Goal: Communication & Community: Answer question/provide support

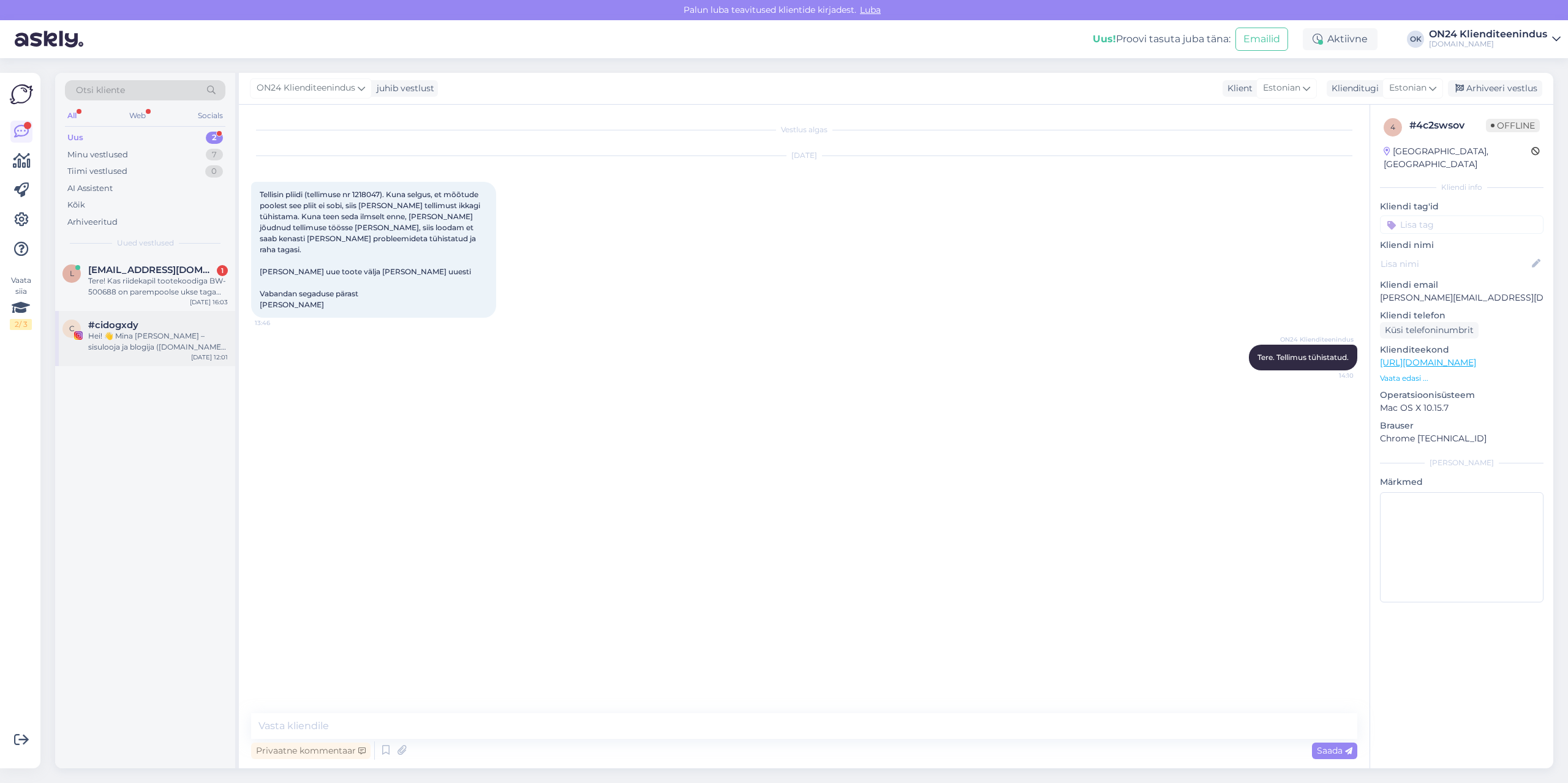
click at [126, 318] on div "c #cidogxdy Hei! 👋 Mina [PERSON_NAME] – sisulooja ja blogija ([DOMAIN_NAME]). K…" at bounding box center [145, 339] width 180 height 55
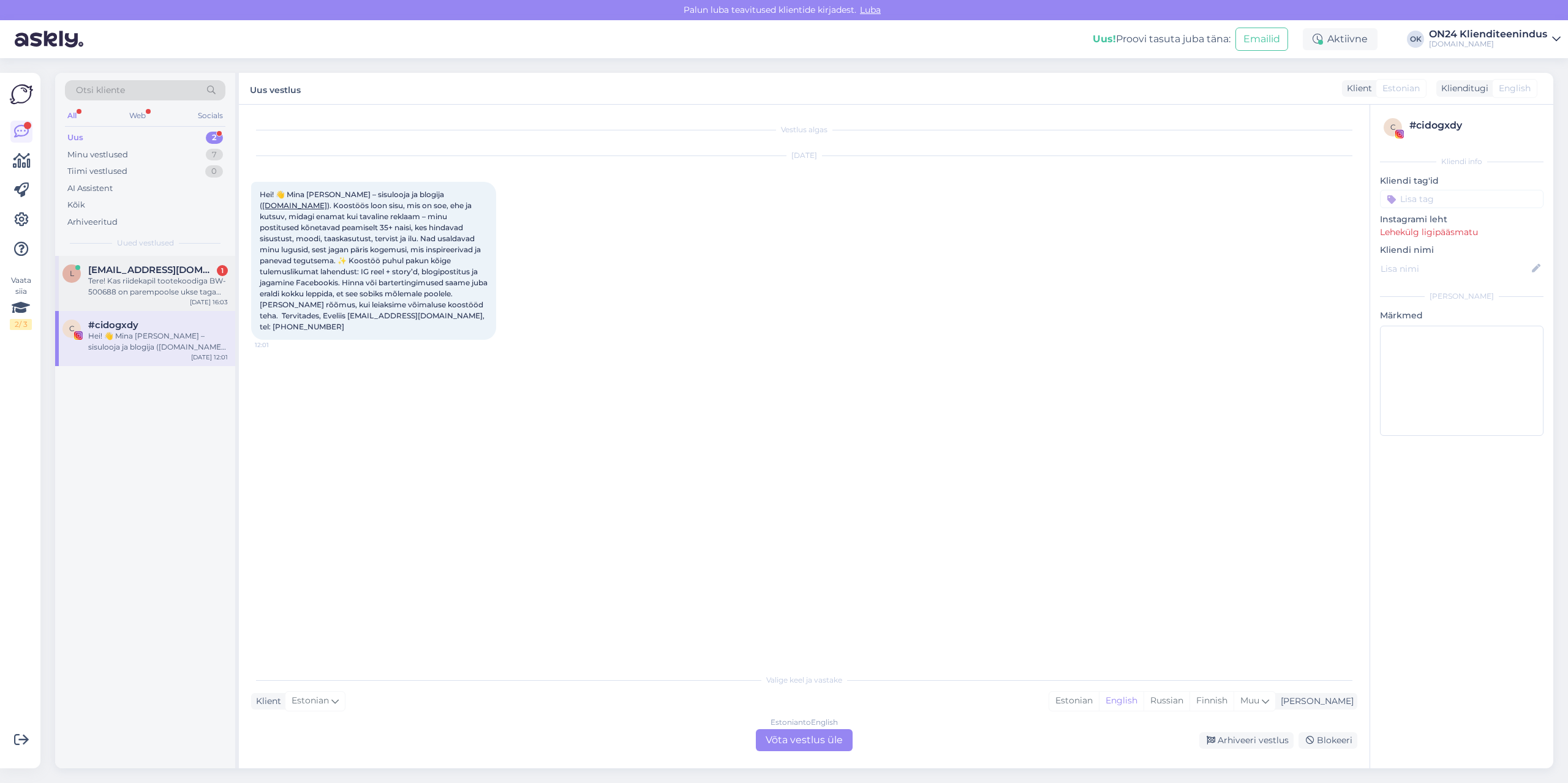
click at [128, 290] on div "Tere! Kas riidekapil tootekoodiga BW-500688 on parempoolse ukse taga pesuriiuli…" at bounding box center [158, 286] width 140 height 22
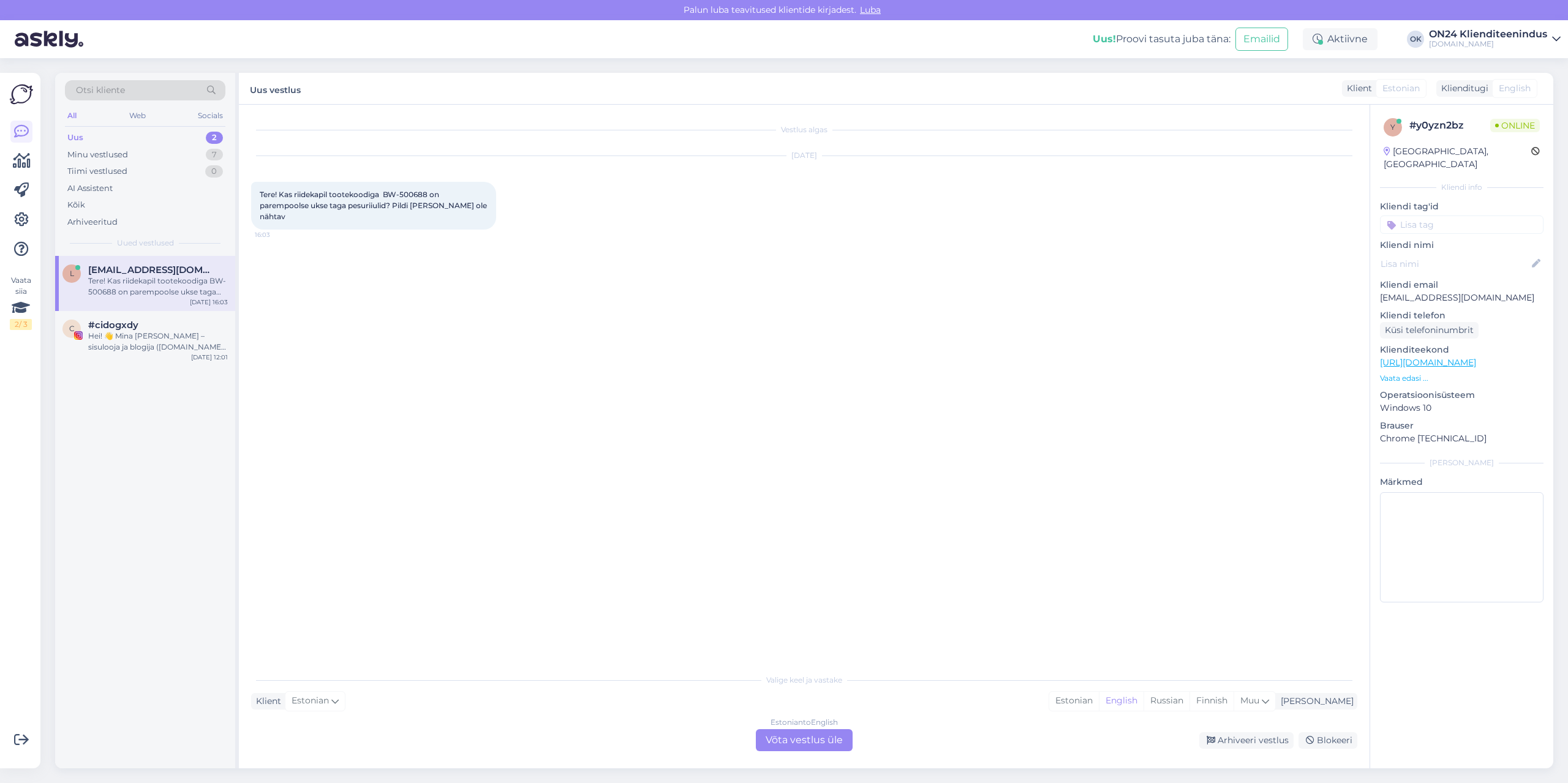
click at [414, 194] on span "Tere! Kas riidekapil tootekoodiga BW-500688 on parempoolse ukse taga pesuriiuli…" at bounding box center [375, 205] width 229 height 32
copy span "500688"
click at [1099, 698] on div "Estonian" at bounding box center [1074, 701] width 50 height 18
click at [843, 739] on div "Estonian to Estonian Võta vestlus üle" at bounding box center [804, 741] width 97 height 22
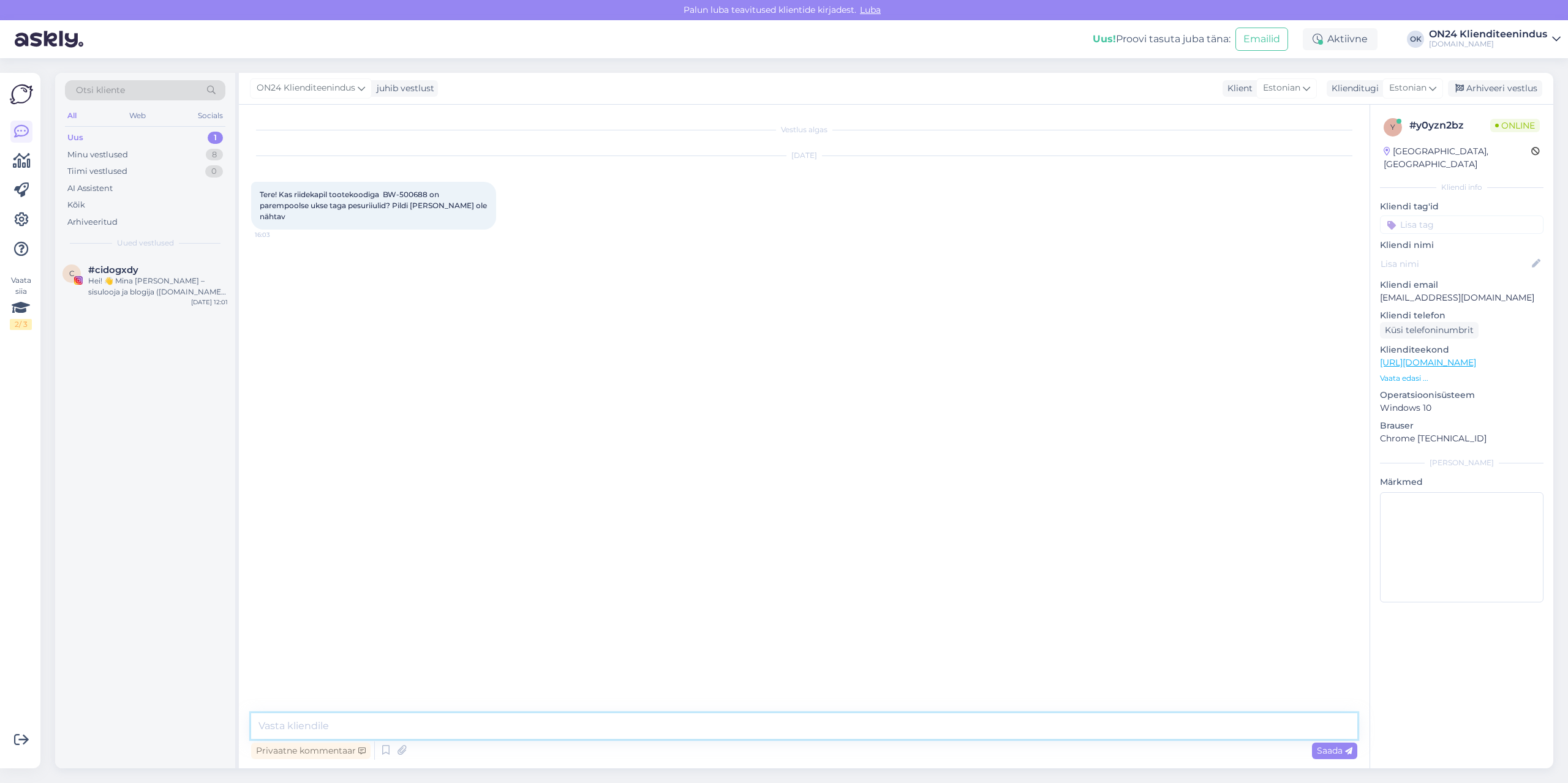
click at [831, 724] on textarea at bounding box center [804, 726] width 1106 height 25
type textarea "Tere. Uurin tootja käest [PERSON_NAME] teada."
click at [157, 157] on div "Minu vestlused 8" at bounding box center [145, 154] width 161 height 17
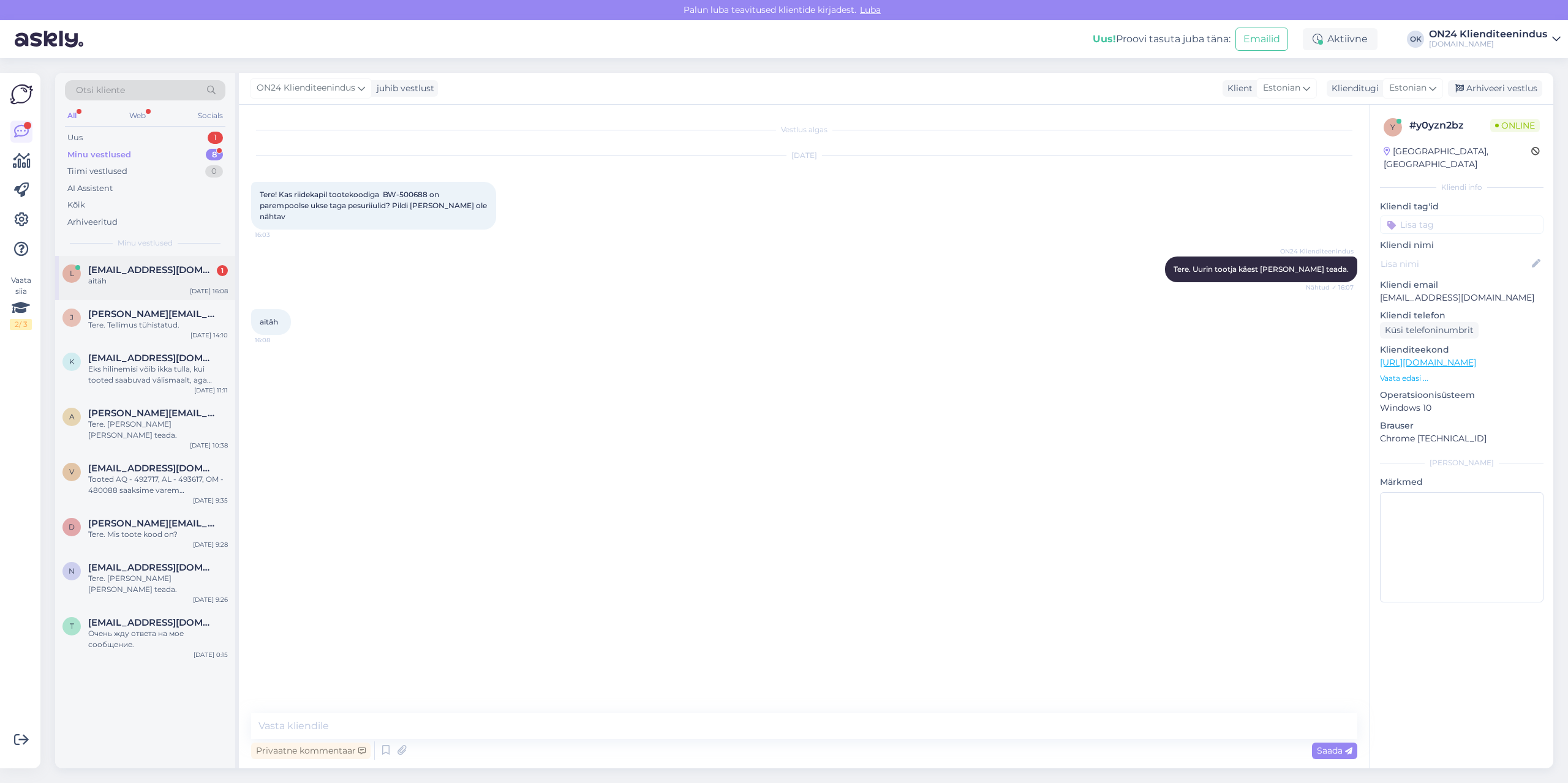
click at [161, 276] on div "aitäh" at bounding box center [158, 281] width 140 height 11
